Goal: Task Accomplishment & Management: Use online tool/utility

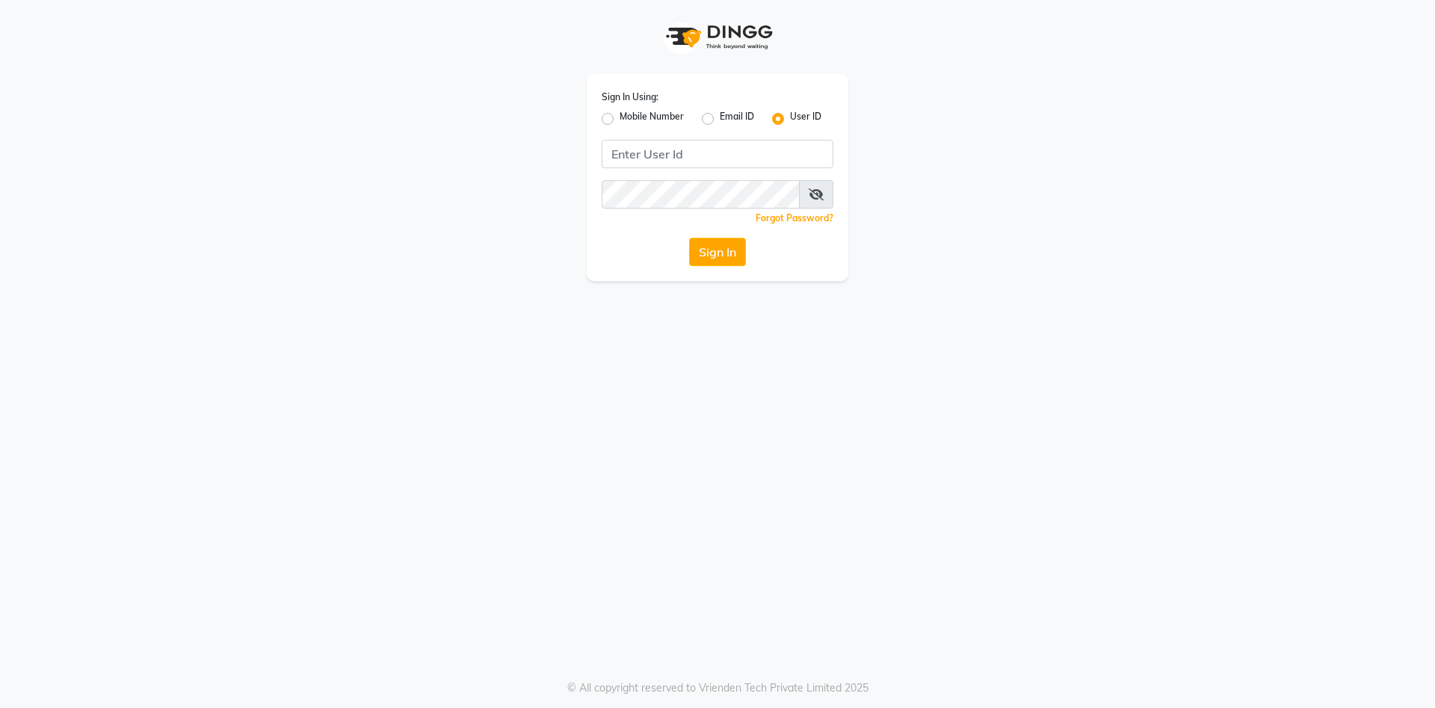
click at [605, 111] on div "Mobile Number" at bounding box center [643, 119] width 82 height 18
click at [620, 116] on label "Mobile Number" at bounding box center [652, 119] width 64 height 18
click at [620, 116] on input "Mobile Number" at bounding box center [625, 115] width 10 height 10
radio input "true"
radio input "false"
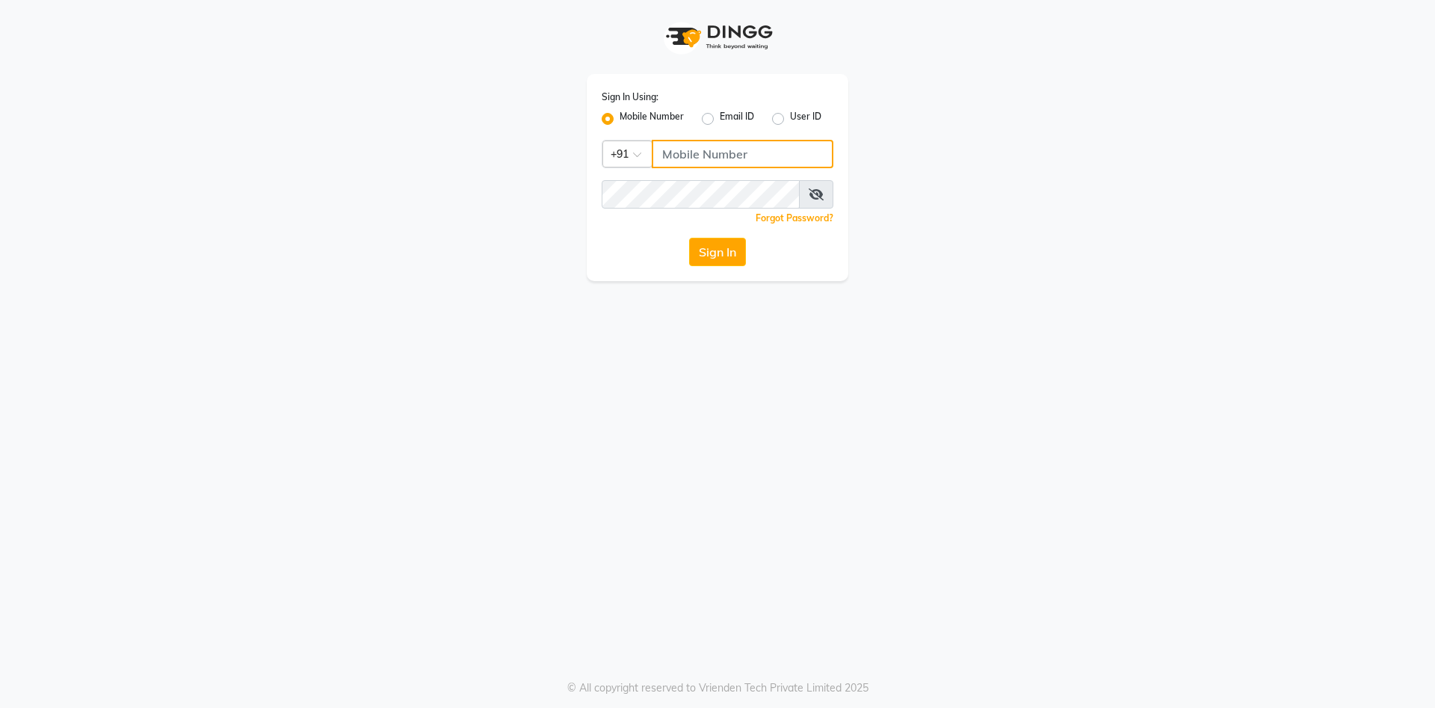
click at [674, 149] on input "Username" at bounding box center [743, 154] width 182 height 28
type input "8530877634"
click at [730, 247] on button "Sign In" at bounding box center [717, 252] width 57 height 28
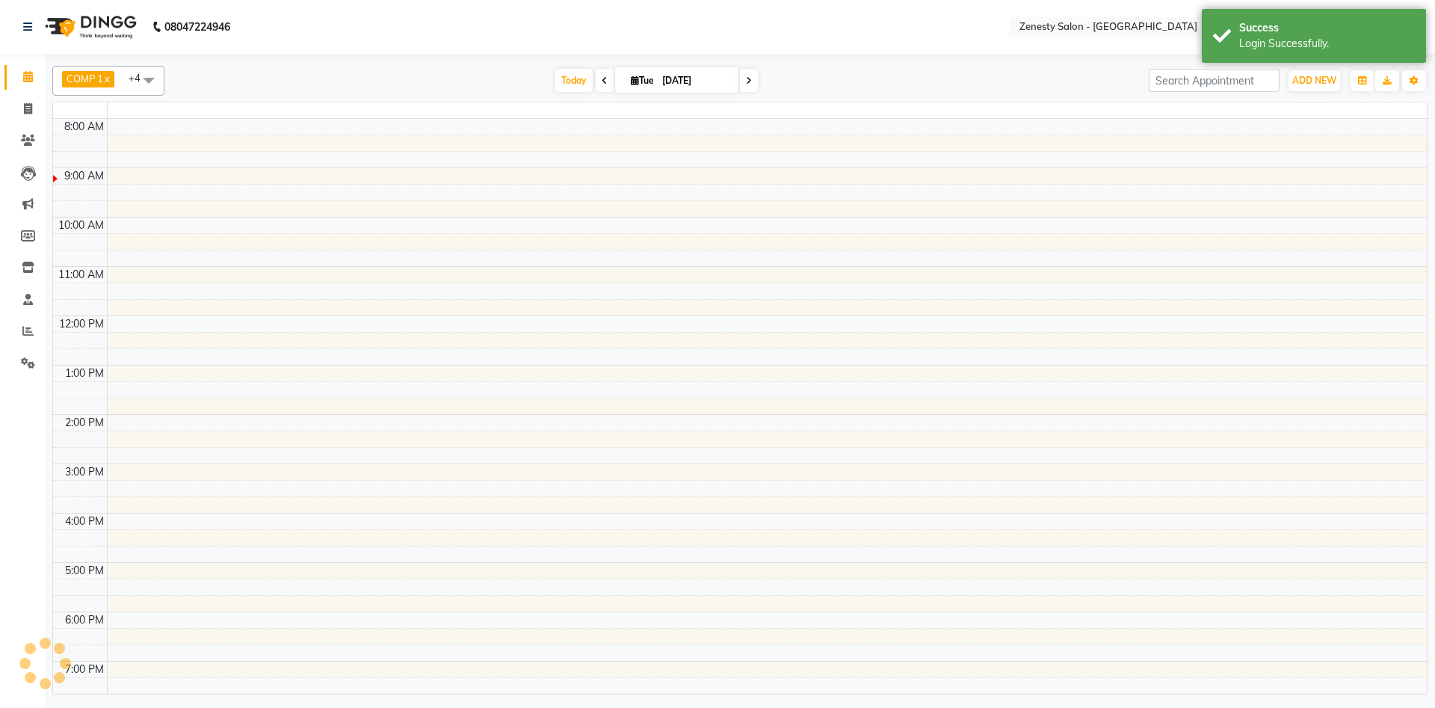
select select "en"
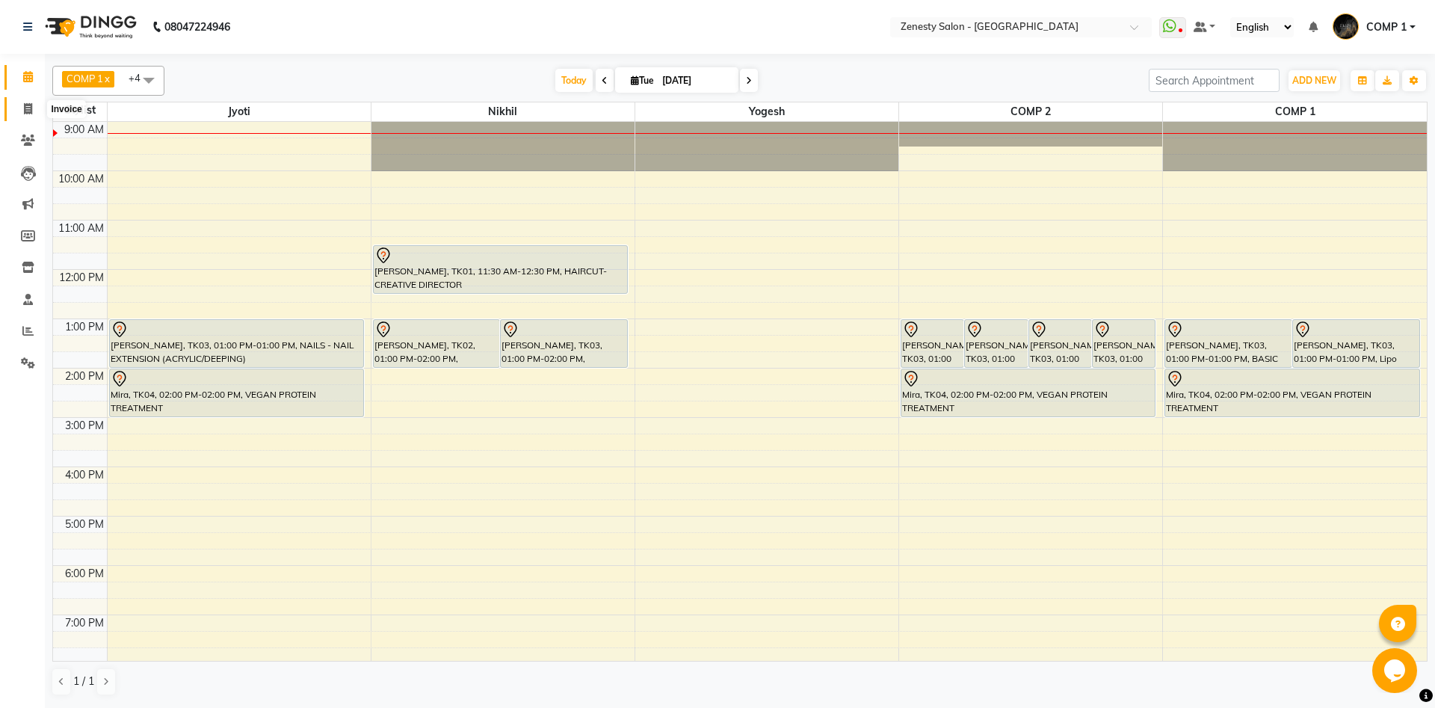
click at [30, 111] on icon at bounding box center [28, 108] width 8 height 11
select select "service"
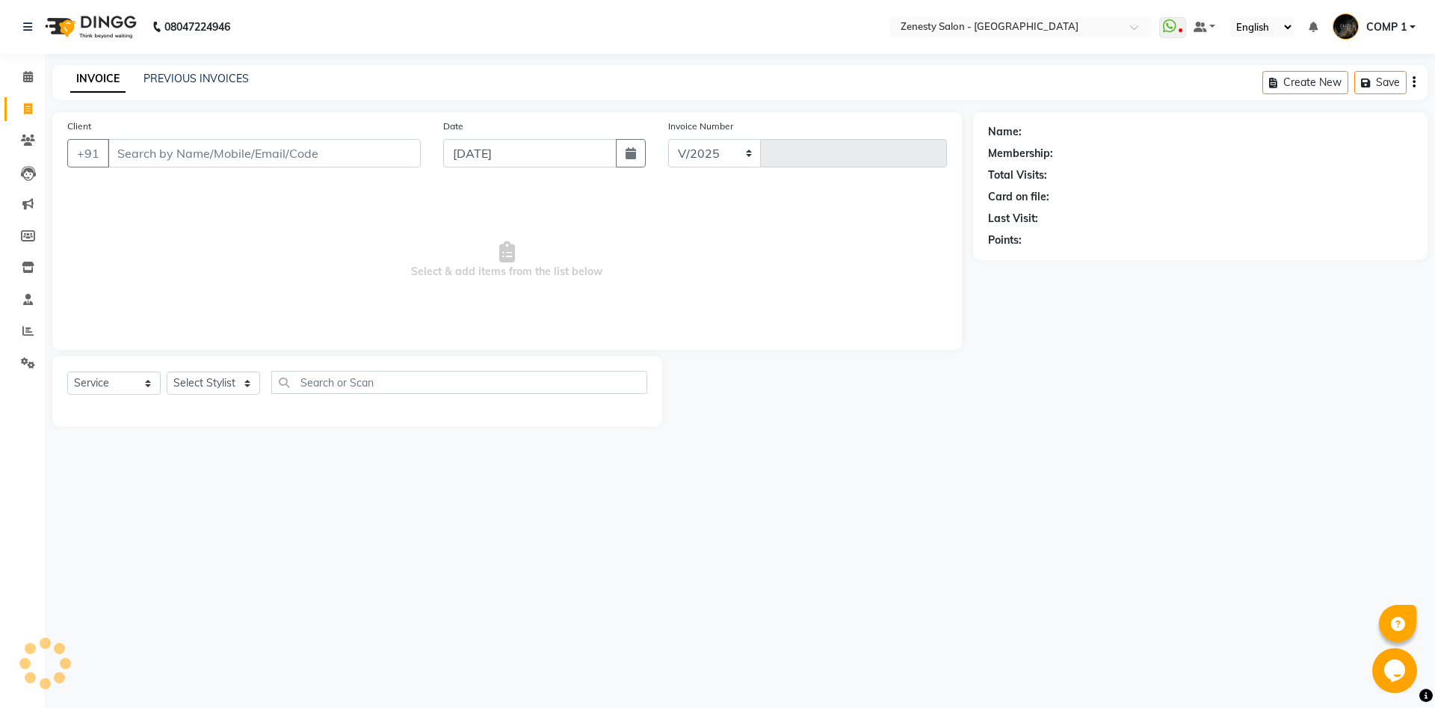
select select "5713"
type input "6916"
click at [203, 75] on link "PREVIOUS INVOICES" at bounding box center [196, 78] width 105 height 13
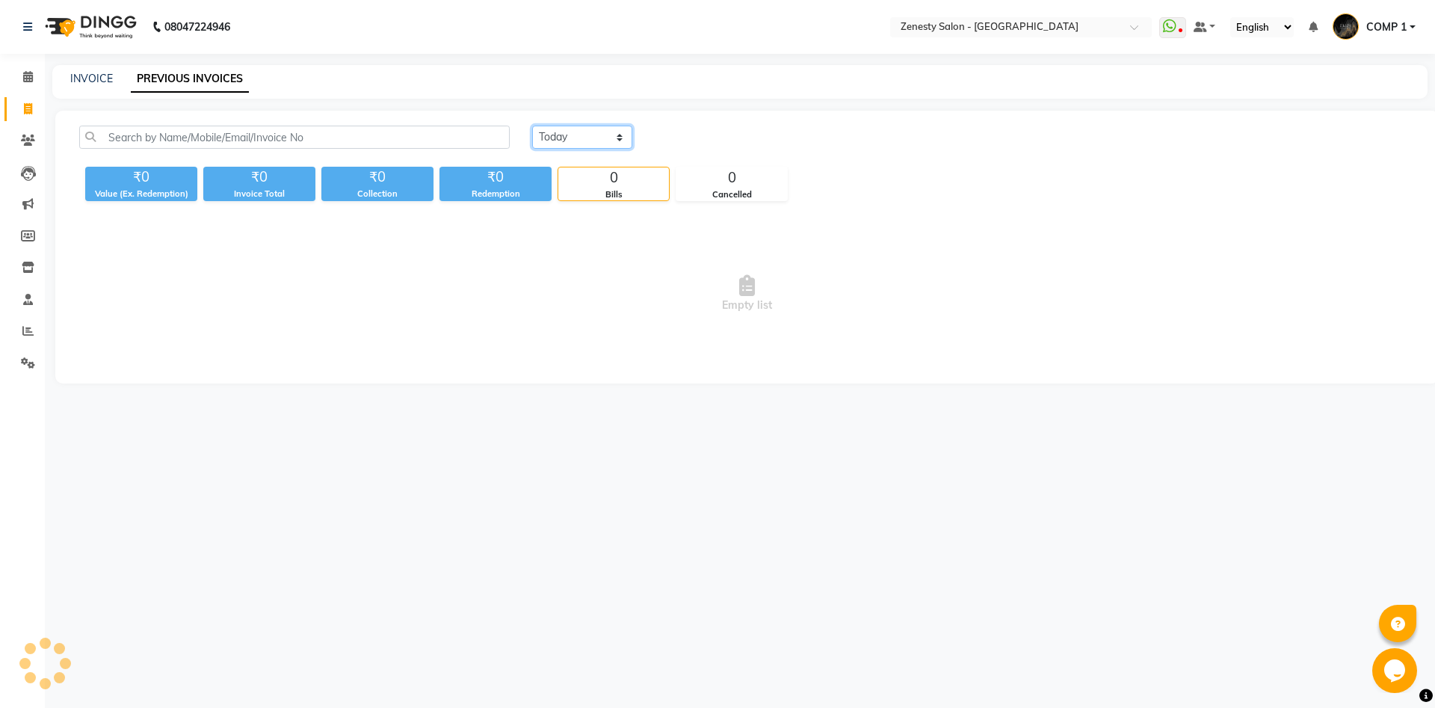
click at [532, 126] on select "[DATE] [DATE] Custom Range" at bounding box center [582, 137] width 100 height 23
select select "yesterday"
click option "Yesterday" at bounding box center [0, 0] width 0 height 0
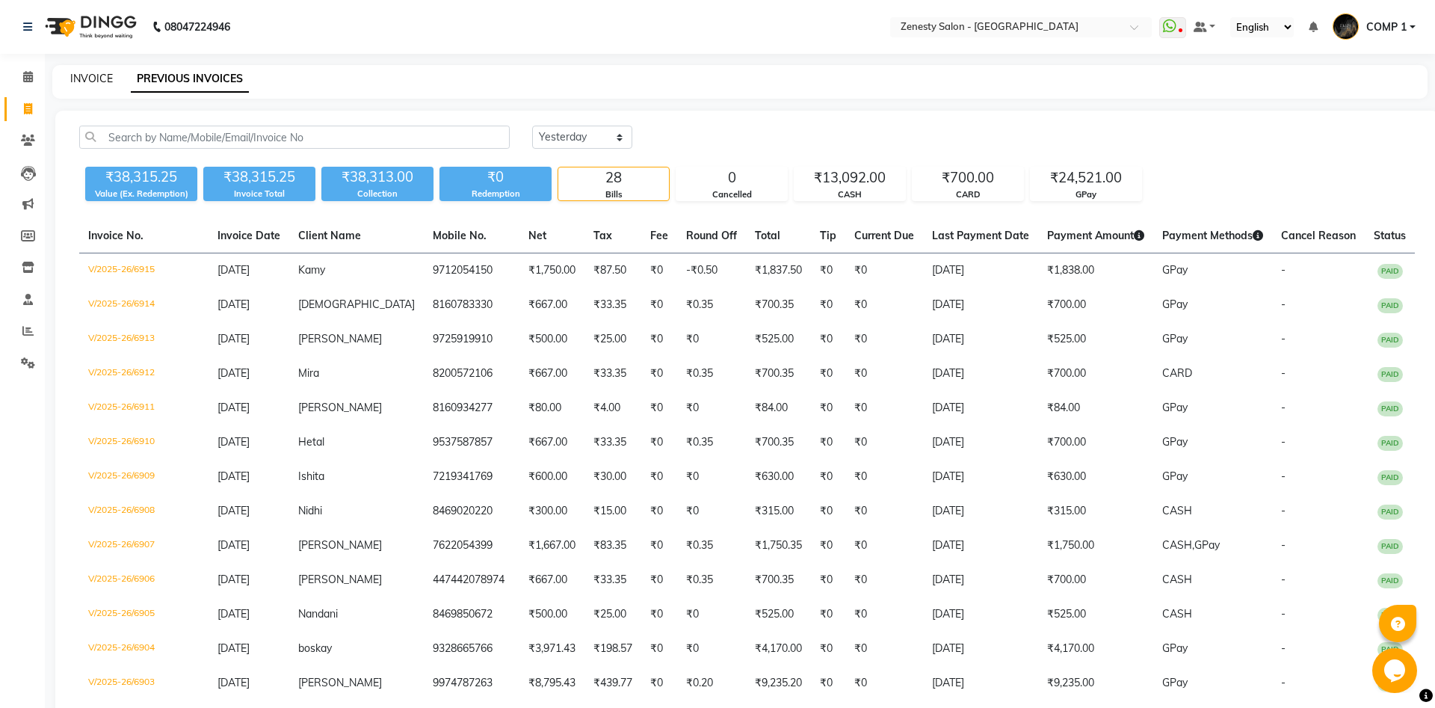
click at [99, 73] on link "INVOICE" at bounding box center [91, 78] width 43 height 13
select select "service"
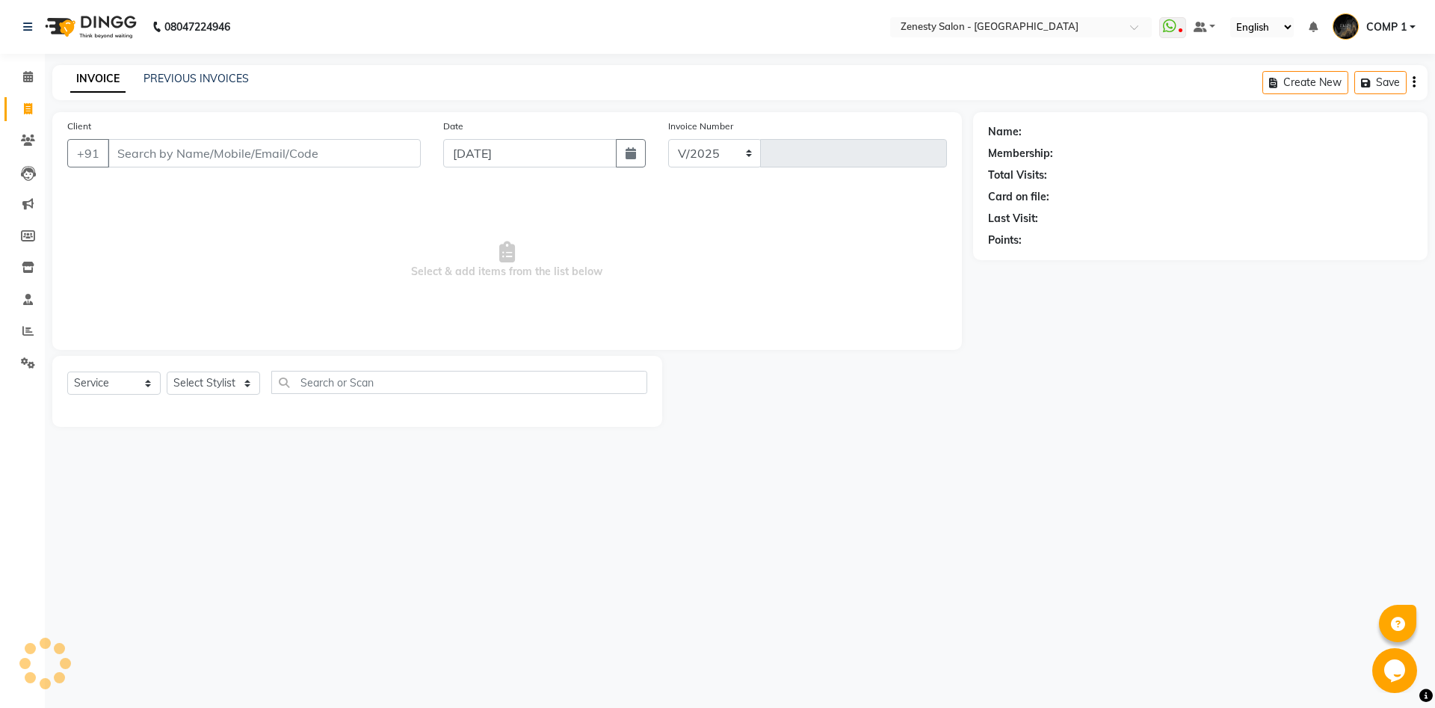
select select "5713"
type input "6916"
click at [167, 371] on select "Select Stylist [PERSON_NAME] [PERSON_NAME] [PERSON_NAME] Khalifa [PERSON_NAME] …" at bounding box center [213, 382] width 93 height 23
click option "COMP 2" at bounding box center [0, 0] width 0 height 0
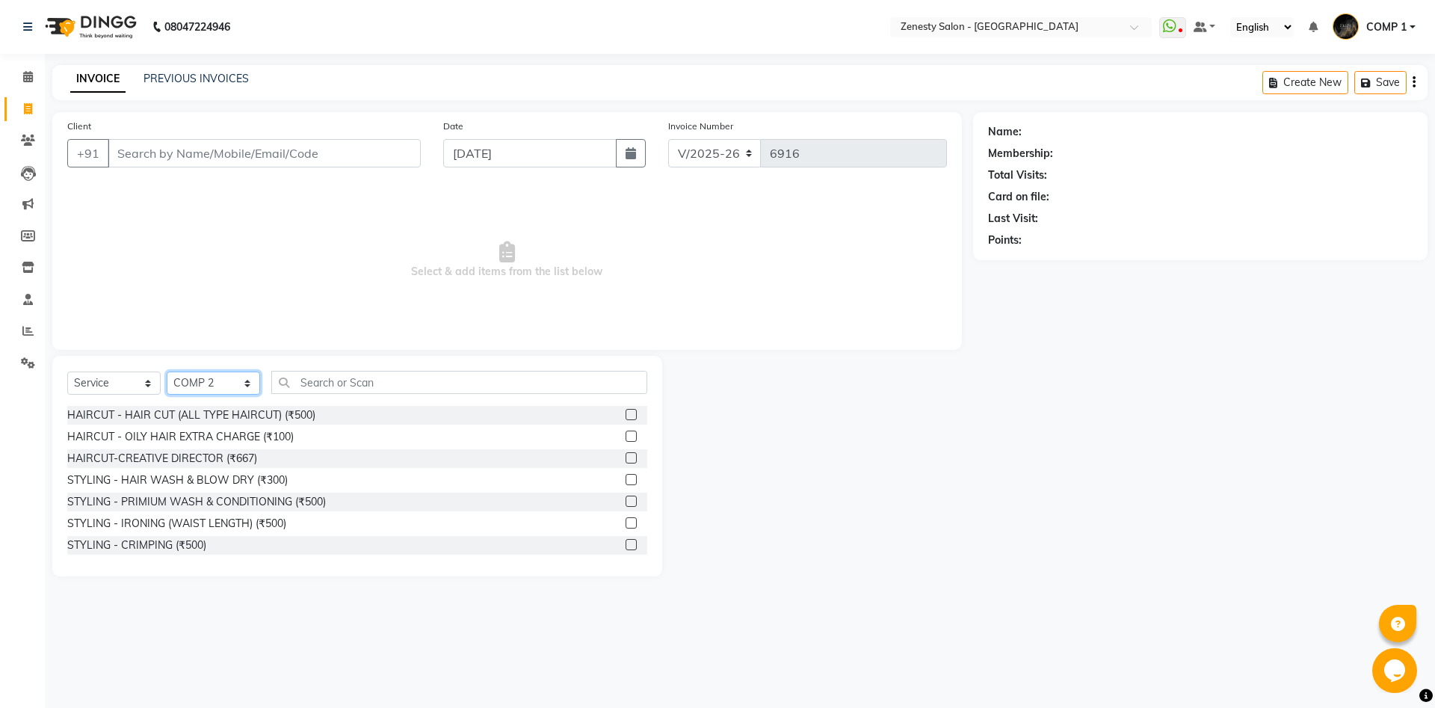
click at [167, 371] on select "Select Stylist [PERSON_NAME] [PERSON_NAME] [PERSON_NAME] Khalifa [PERSON_NAME] …" at bounding box center [213, 382] width 93 height 23
select select "81093"
click option "COMP 1" at bounding box center [0, 0] width 0 height 0
click at [439, 358] on div "Select Service Product Membership Package Voucher Prepaid Gift Card Select Styl…" at bounding box center [357, 466] width 610 height 220
click at [439, 377] on input "text" at bounding box center [459, 382] width 376 height 23
